Goal: Use online tool/utility: Utilize a website feature to perform a specific function

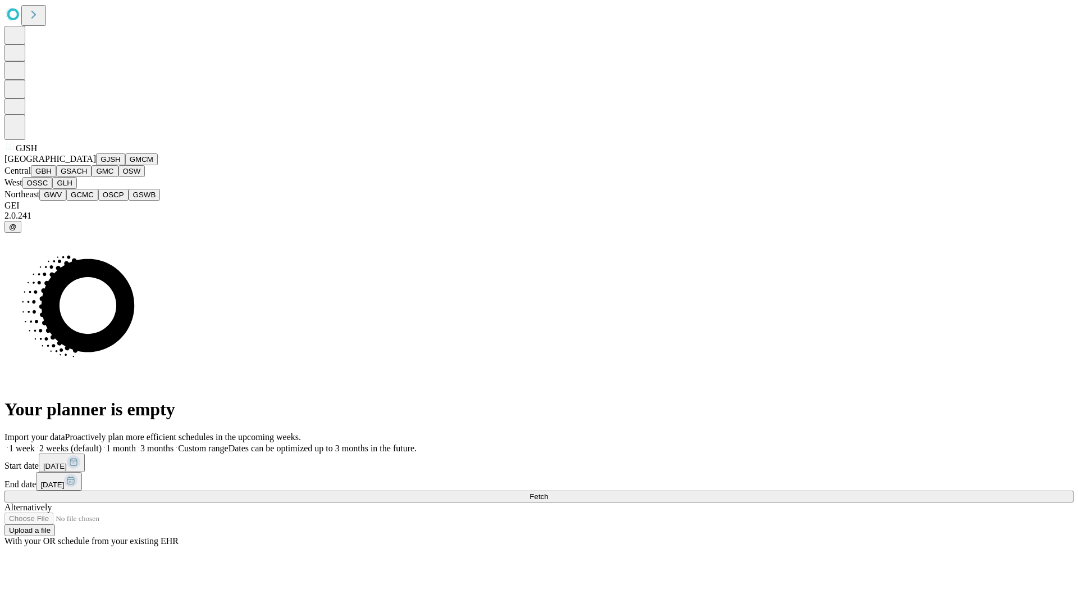
click at [96, 165] on button "GJSH" at bounding box center [110, 159] width 29 height 12
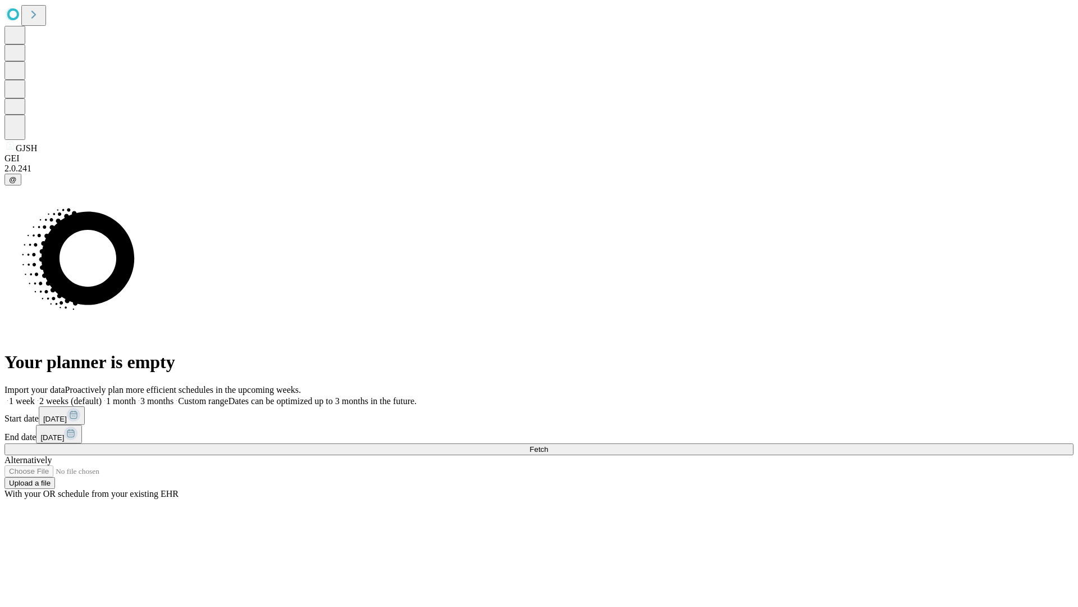
click at [35, 396] on label "1 week" at bounding box center [19, 401] width 30 height 10
click at [548, 445] on span "Fetch" at bounding box center [539, 449] width 19 height 8
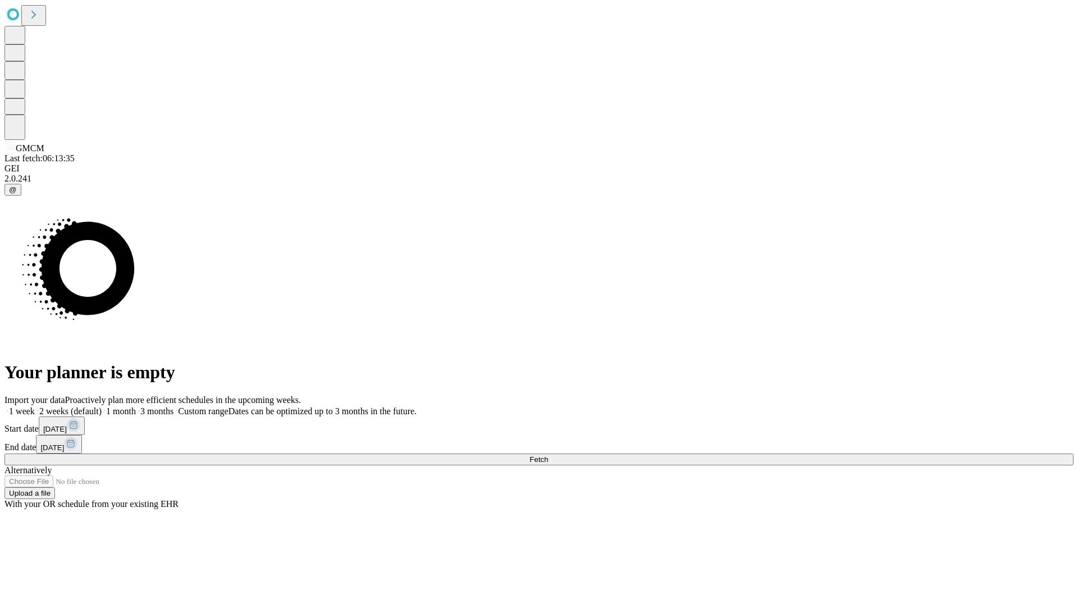
click at [35, 406] on label "1 week" at bounding box center [19, 411] width 30 height 10
click at [548, 455] on span "Fetch" at bounding box center [539, 459] width 19 height 8
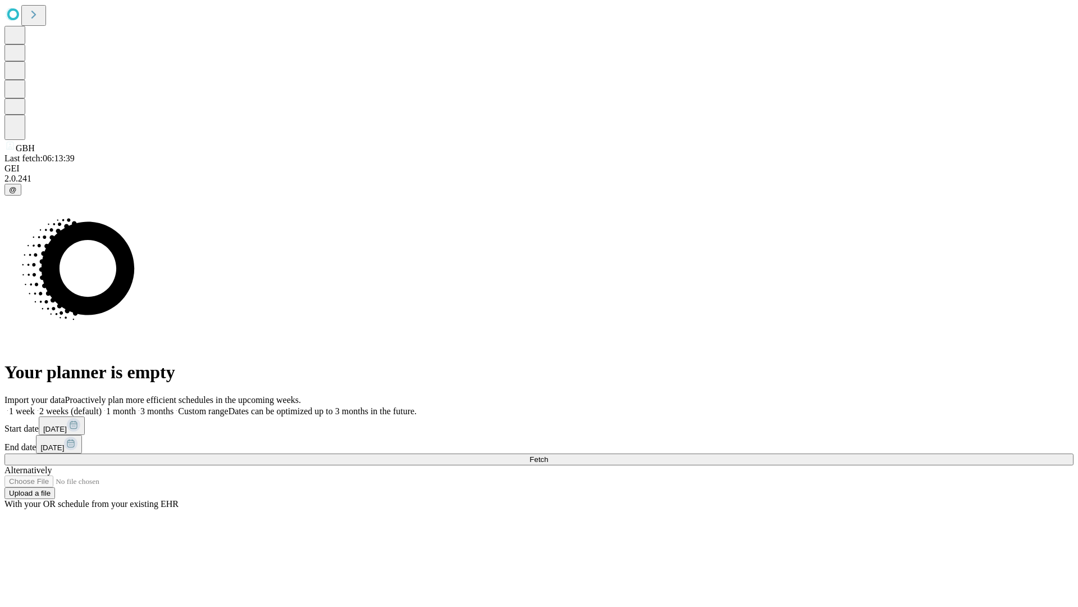
click at [35, 406] on label "1 week" at bounding box center [19, 411] width 30 height 10
click at [548, 455] on span "Fetch" at bounding box center [539, 459] width 19 height 8
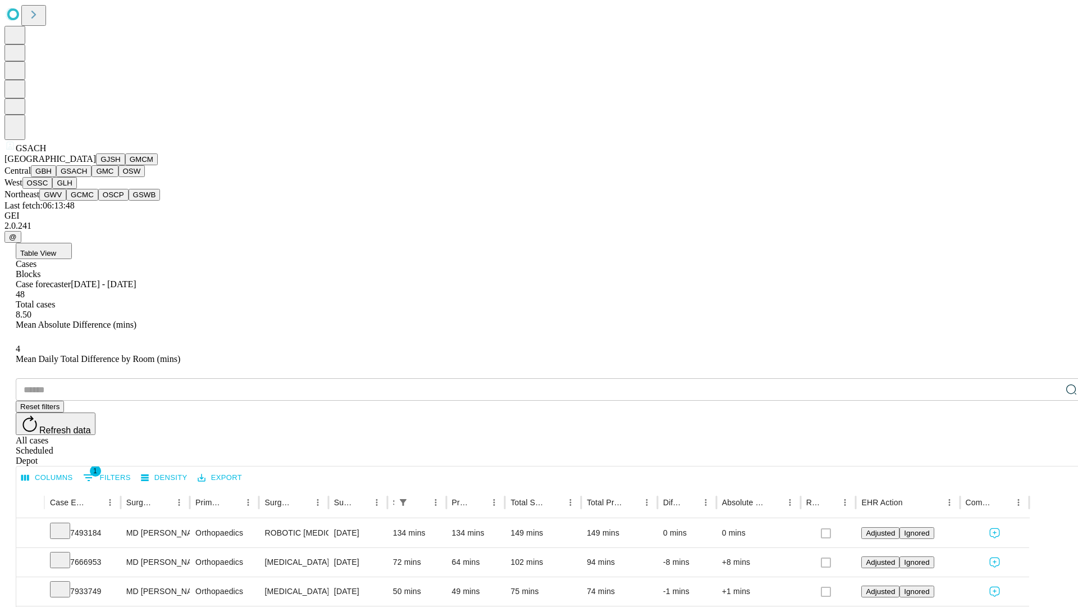
click at [92, 177] on button "GMC" at bounding box center [105, 171] width 26 height 12
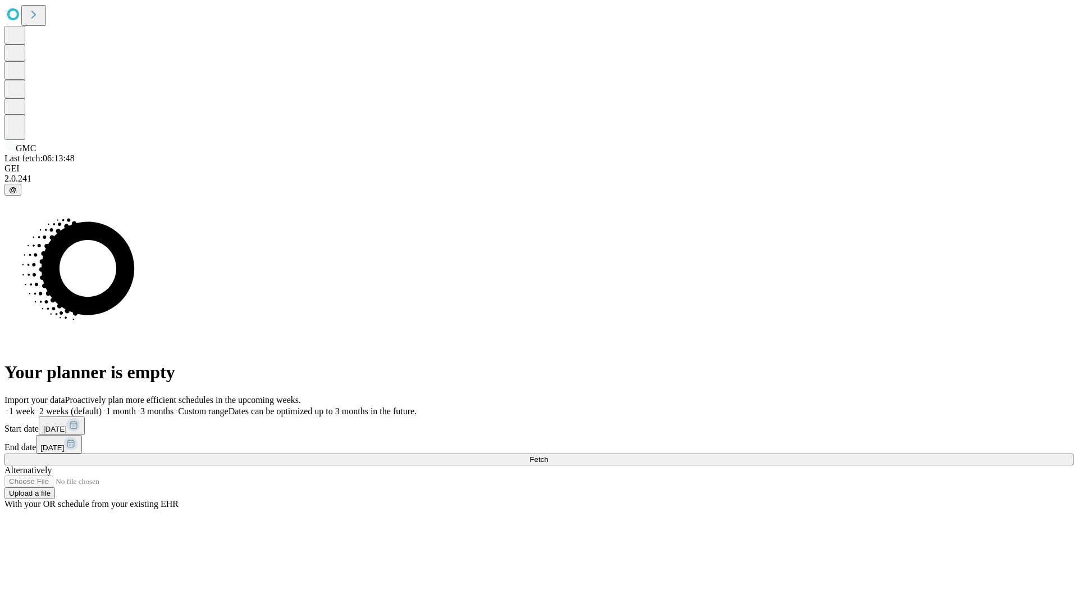
click at [35, 406] on label "1 week" at bounding box center [19, 411] width 30 height 10
click at [548, 455] on span "Fetch" at bounding box center [539, 459] width 19 height 8
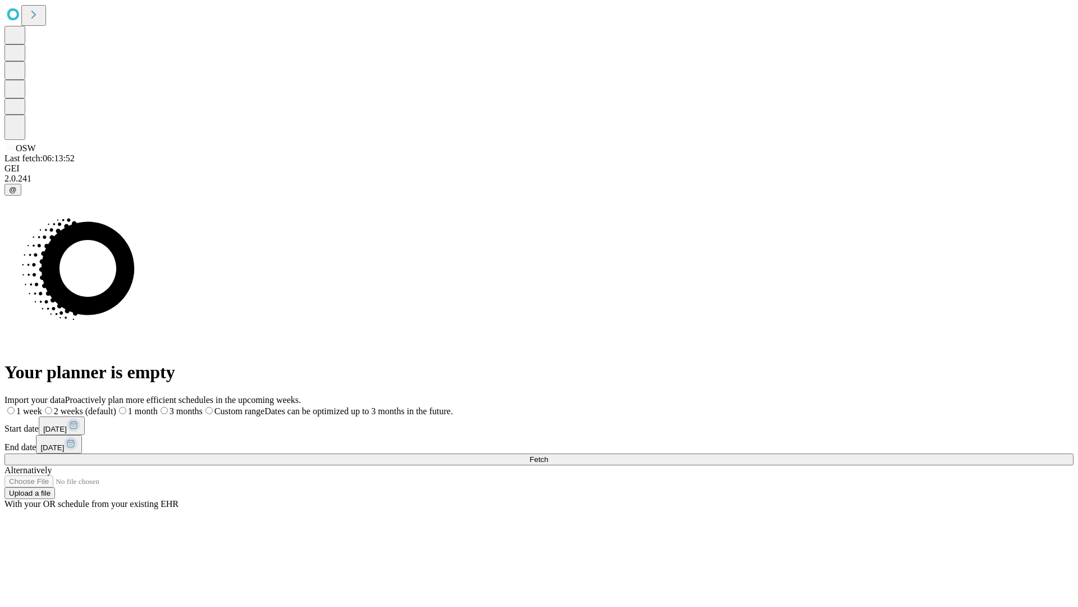
click at [548, 455] on span "Fetch" at bounding box center [539, 459] width 19 height 8
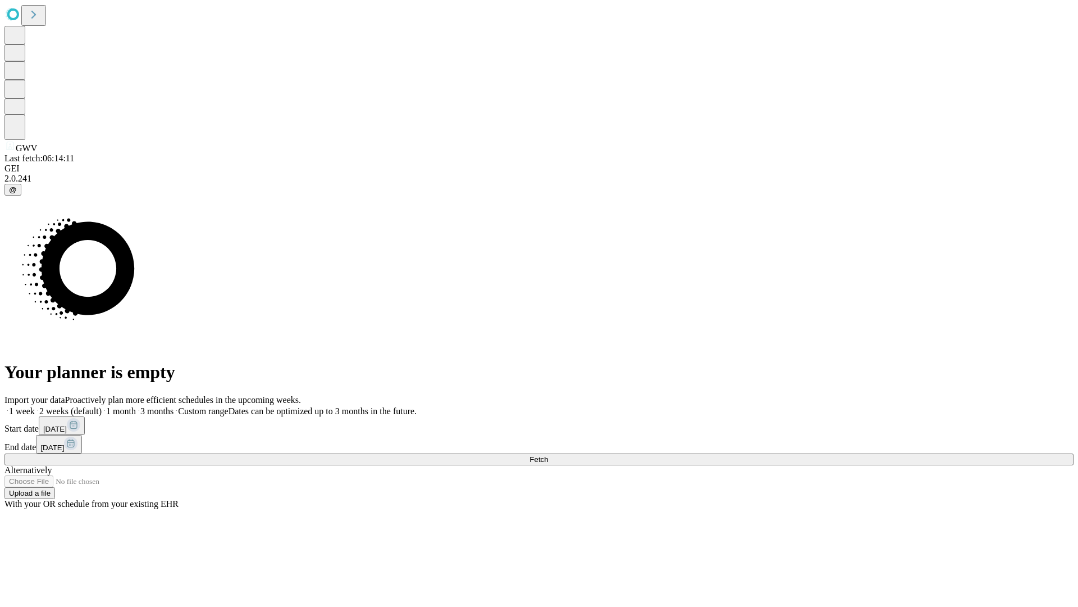
click at [35, 406] on label "1 week" at bounding box center [19, 411] width 30 height 10
click at [548, 455] on span "Fetch" at bounding box center [539, 459] width 19 height 8
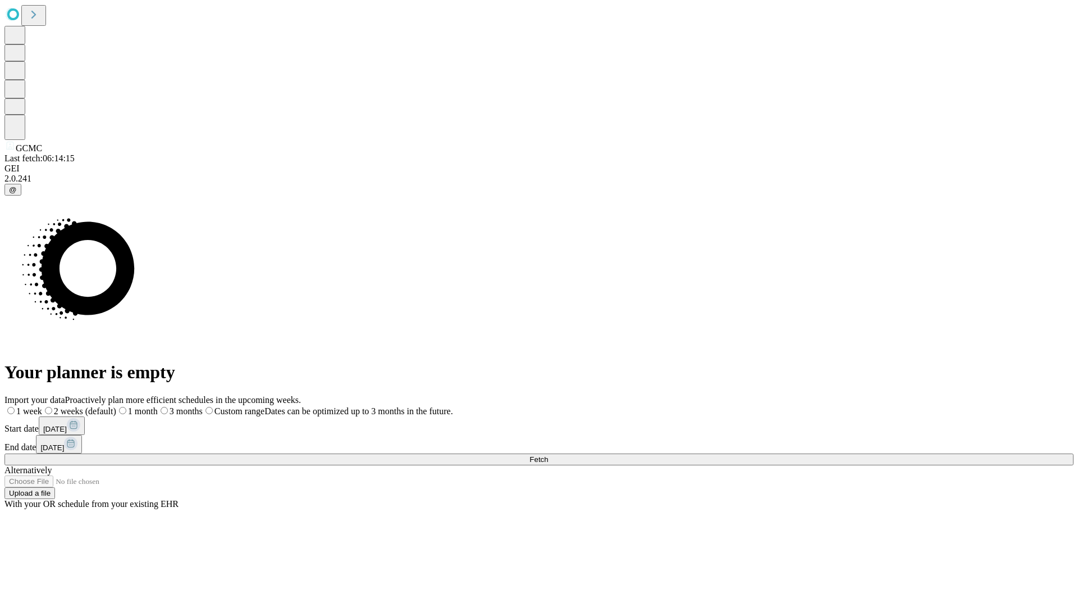
click at [42, 406] on label "1 week" at bounding box center [23, 411] width 38 height 10
click at [548, 455] on span "Fetch" at bounding box center [539, 459] width 19 height 8
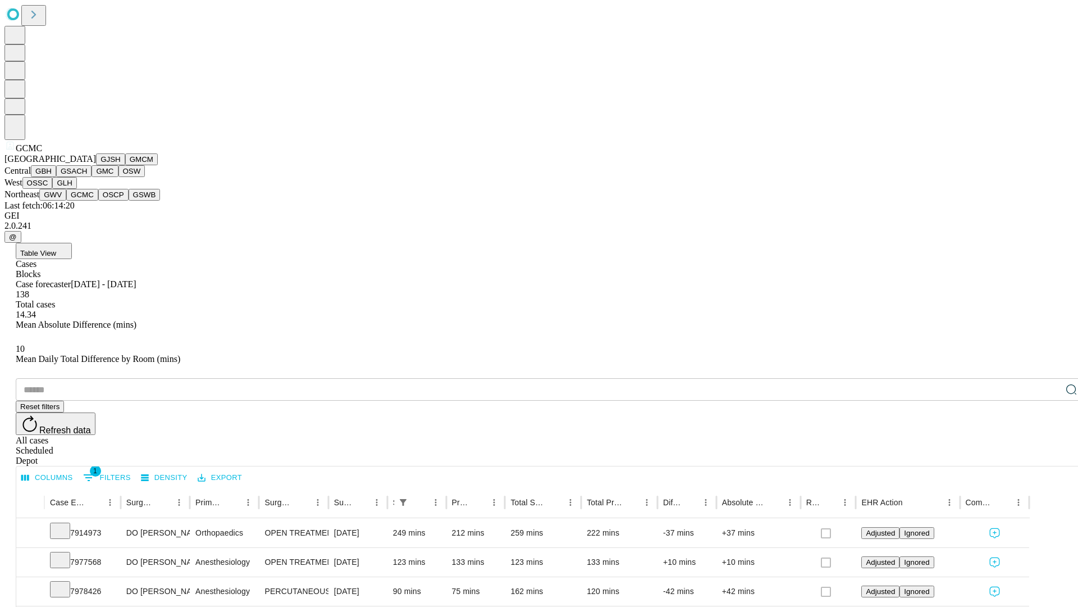
click at [98, 201] on button "OSCP" at bounding box center [113, 195] width 30 height 12
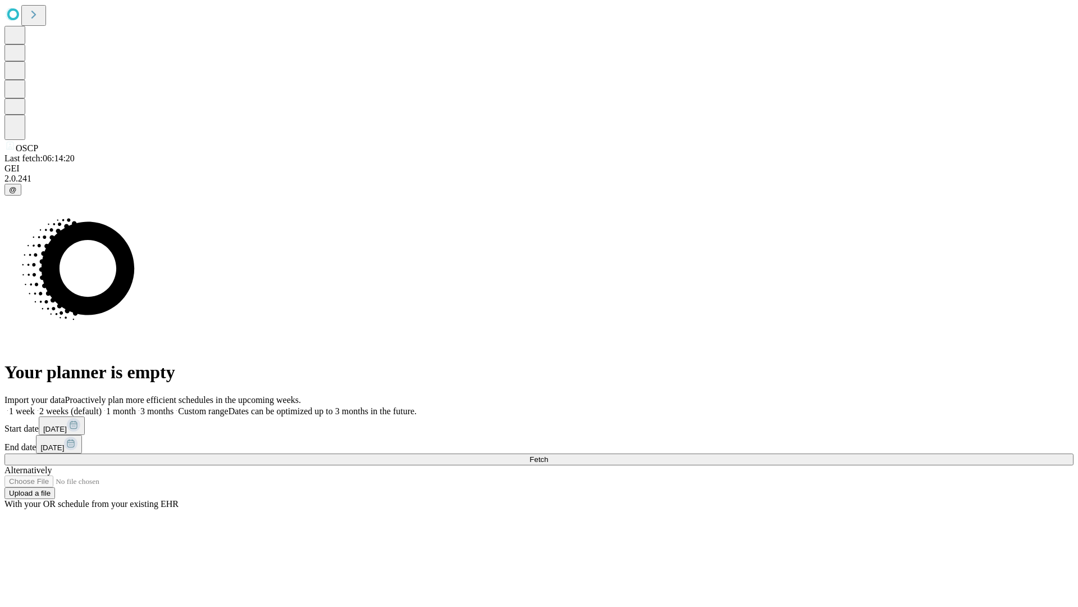
click at [35, 406] on label "1 week" at bounding box center [19, 411] width 30 height 10
click at [548, 455] on span "Fetch" at bounding box center [539, 459] width 19 height 8
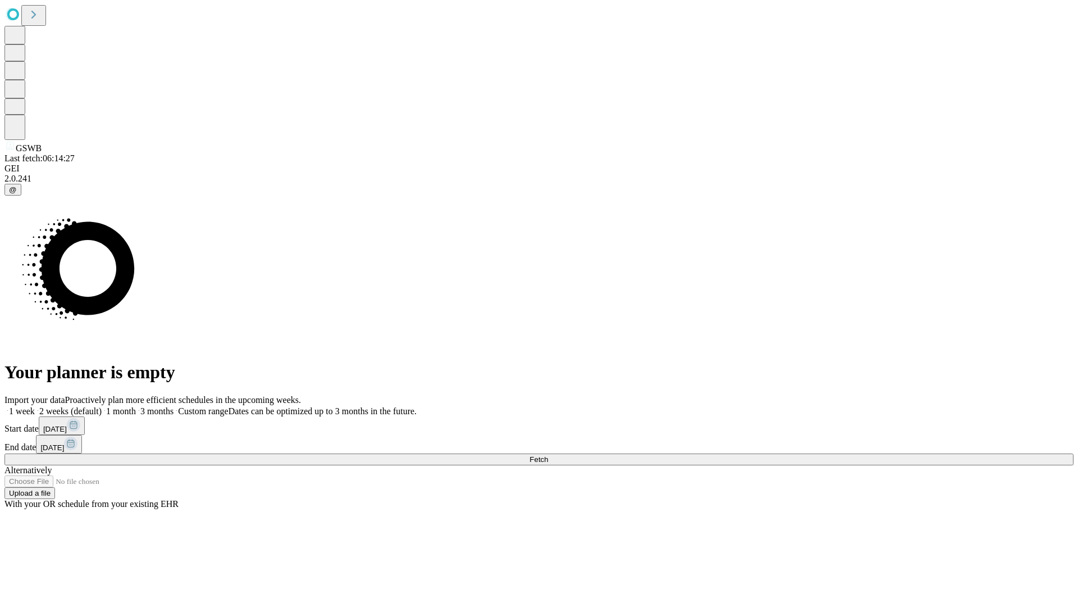
click at [35, 406] on label "1 week" at bounding box center [19, 411] width 30 height 10
click at [548, 455] on span "Fetch" at bounding box center [539, 459] width 19 height 8
